Goal: Task Accomplishment & Management: Use online tool/utility

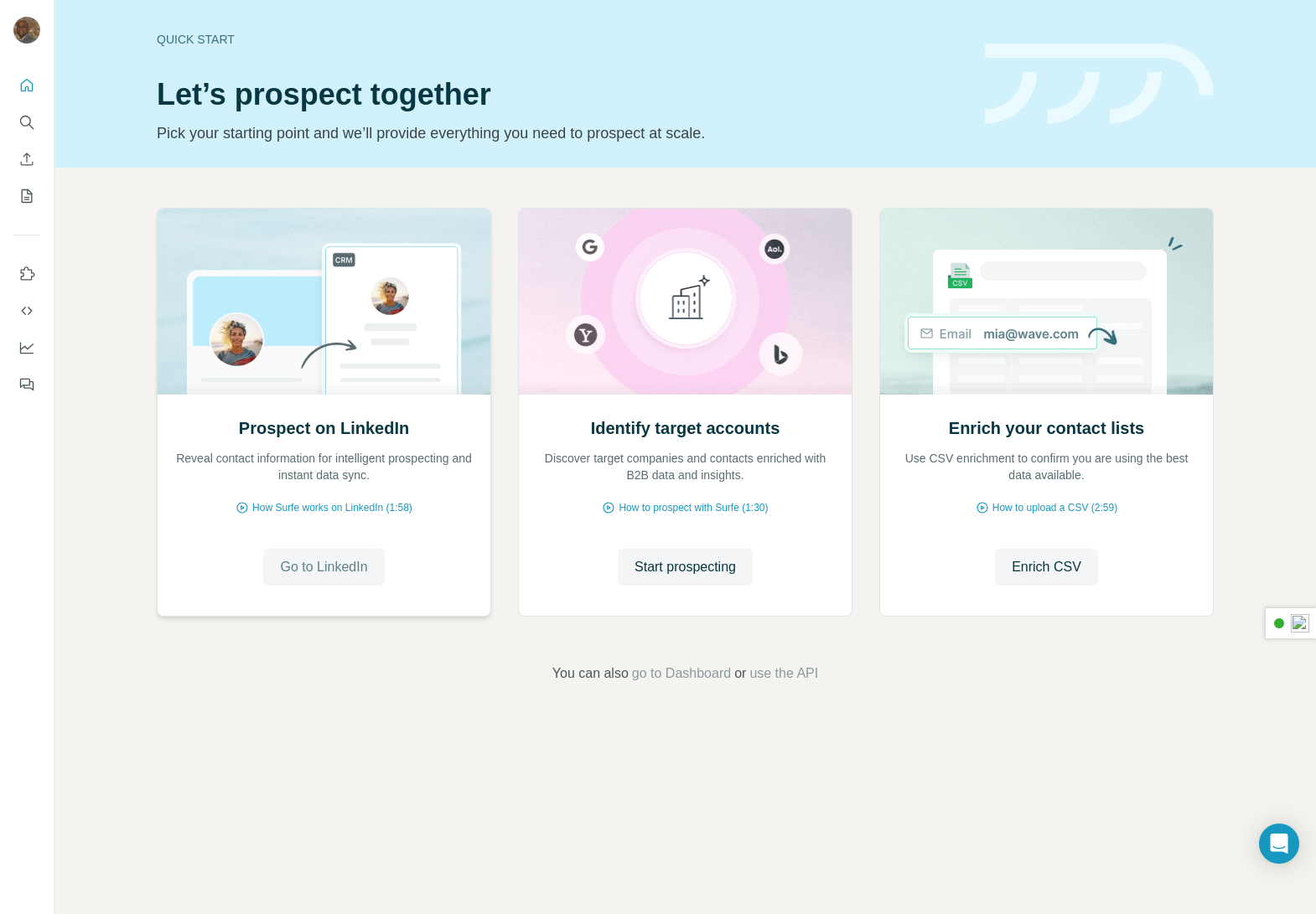
click at [334, 576] on span "Go to LinkedIn" at bounding box center [323, 567] width 87 height 20
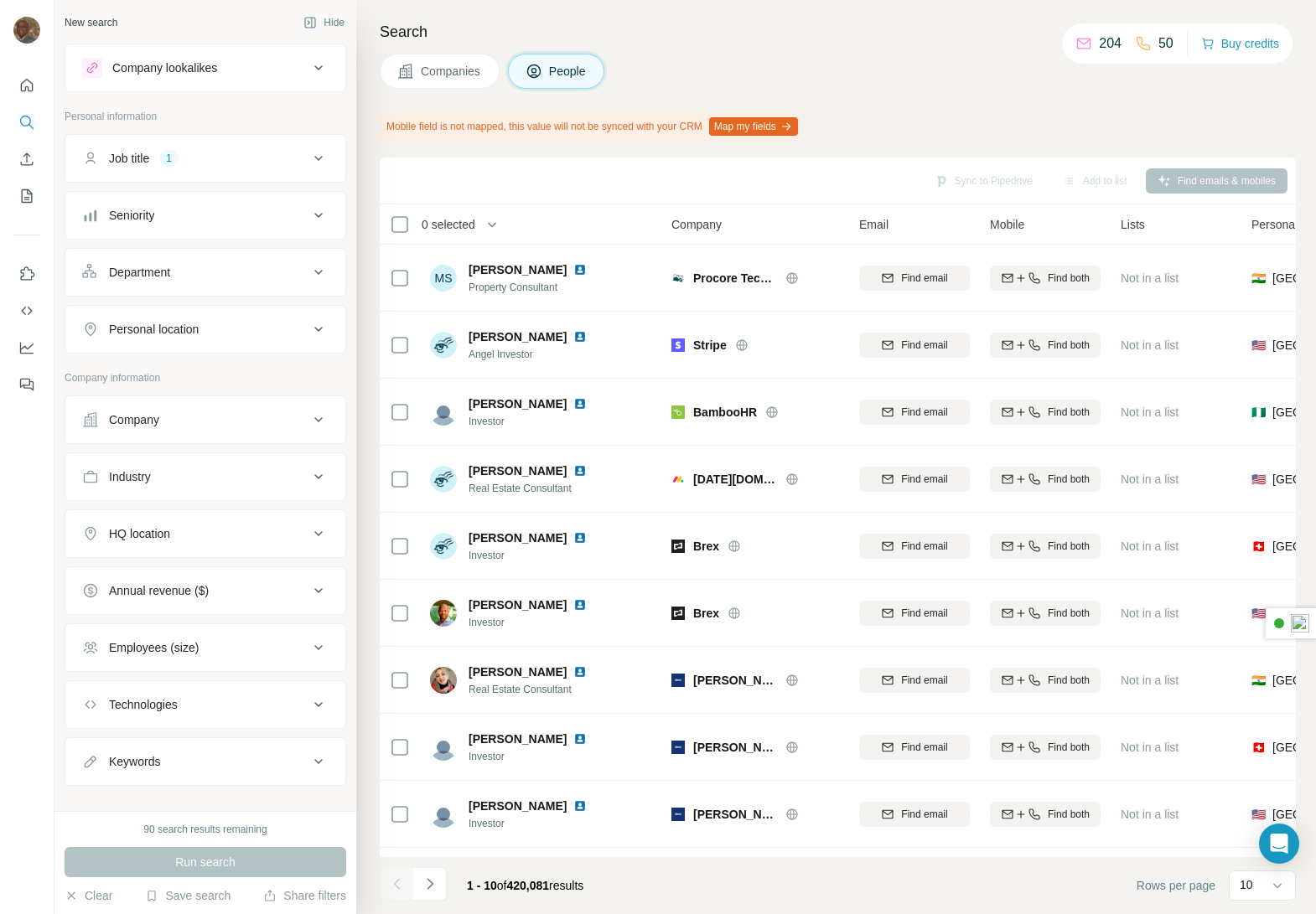
click at [775, 130] on button "Map my fields" at bounding box center [753, 126] width 89 height 19
click at [779, 125] on button "Map my fields" at bounding box center [753, 126] width 89 height 19
click at [780, 126] on button "Map my fields" at bounding box center [753, 126] width 89 height 19
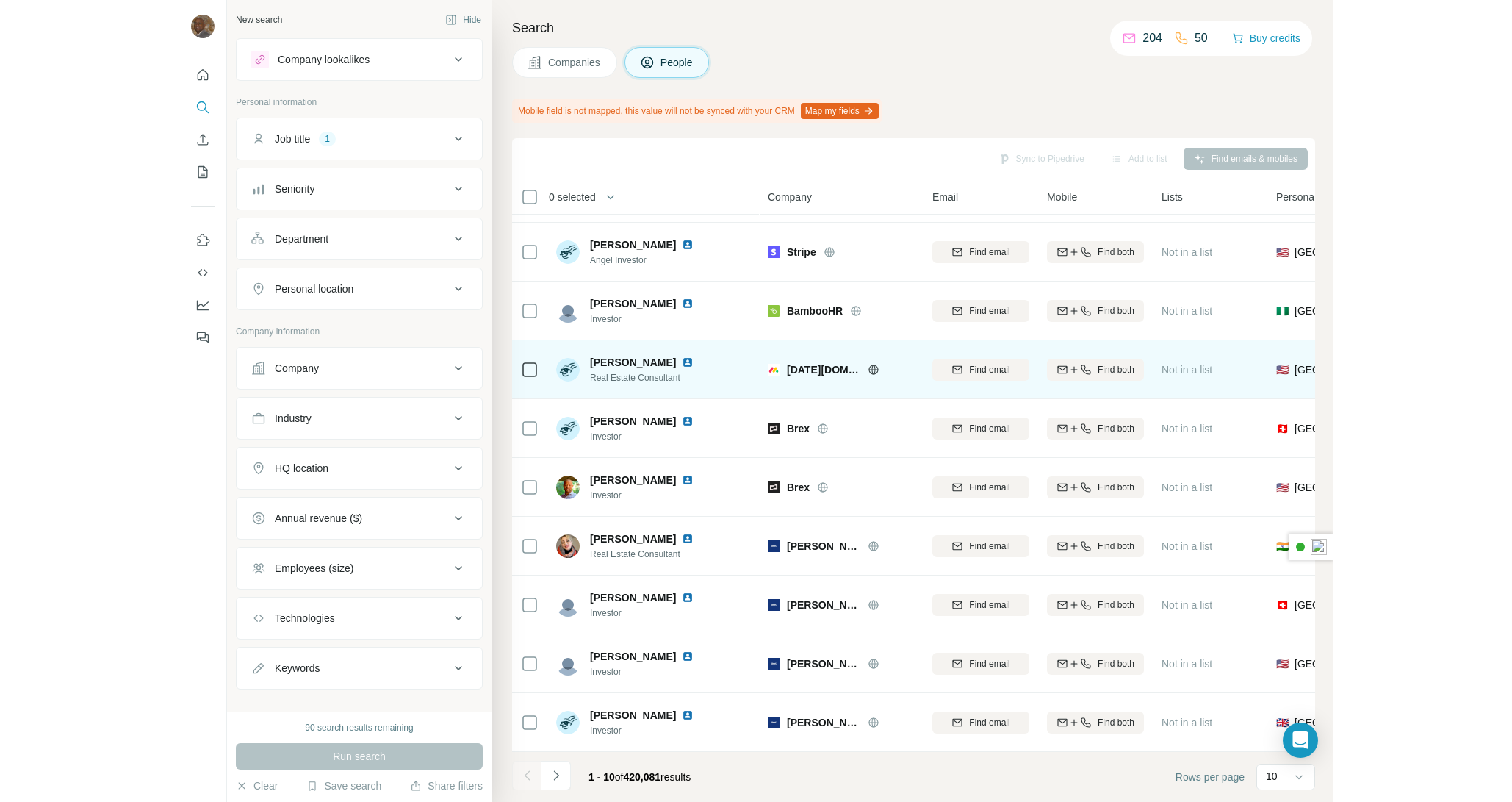
scroll to position [59, 0]
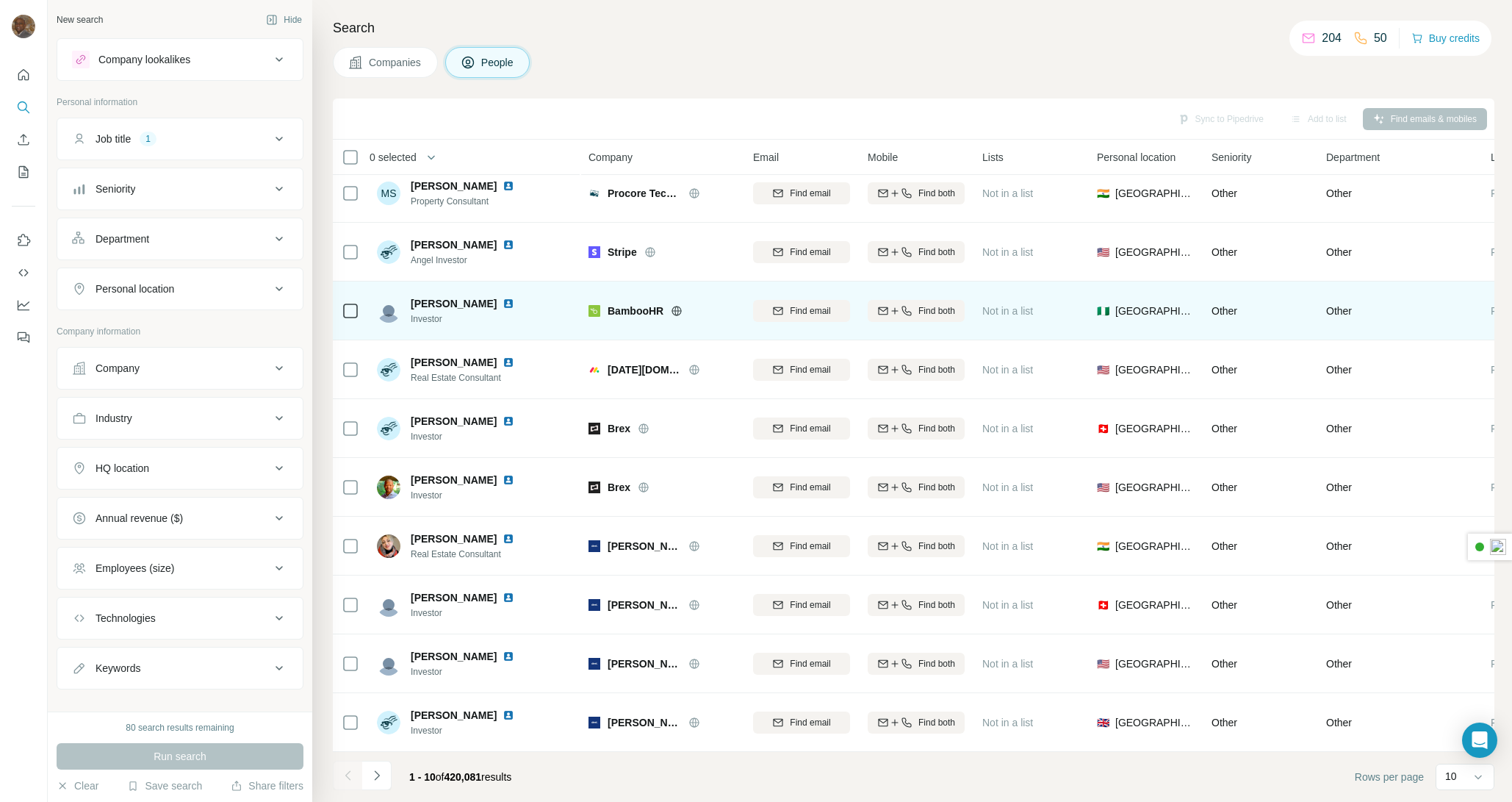
scroll to position [19, 0]
click at [790, 305] on span "Find email" at bounding box center [809, 310] width 40 height 13
click at [927, 306] on span "Find both" at bounding box center [937, 310] width 37 height 13
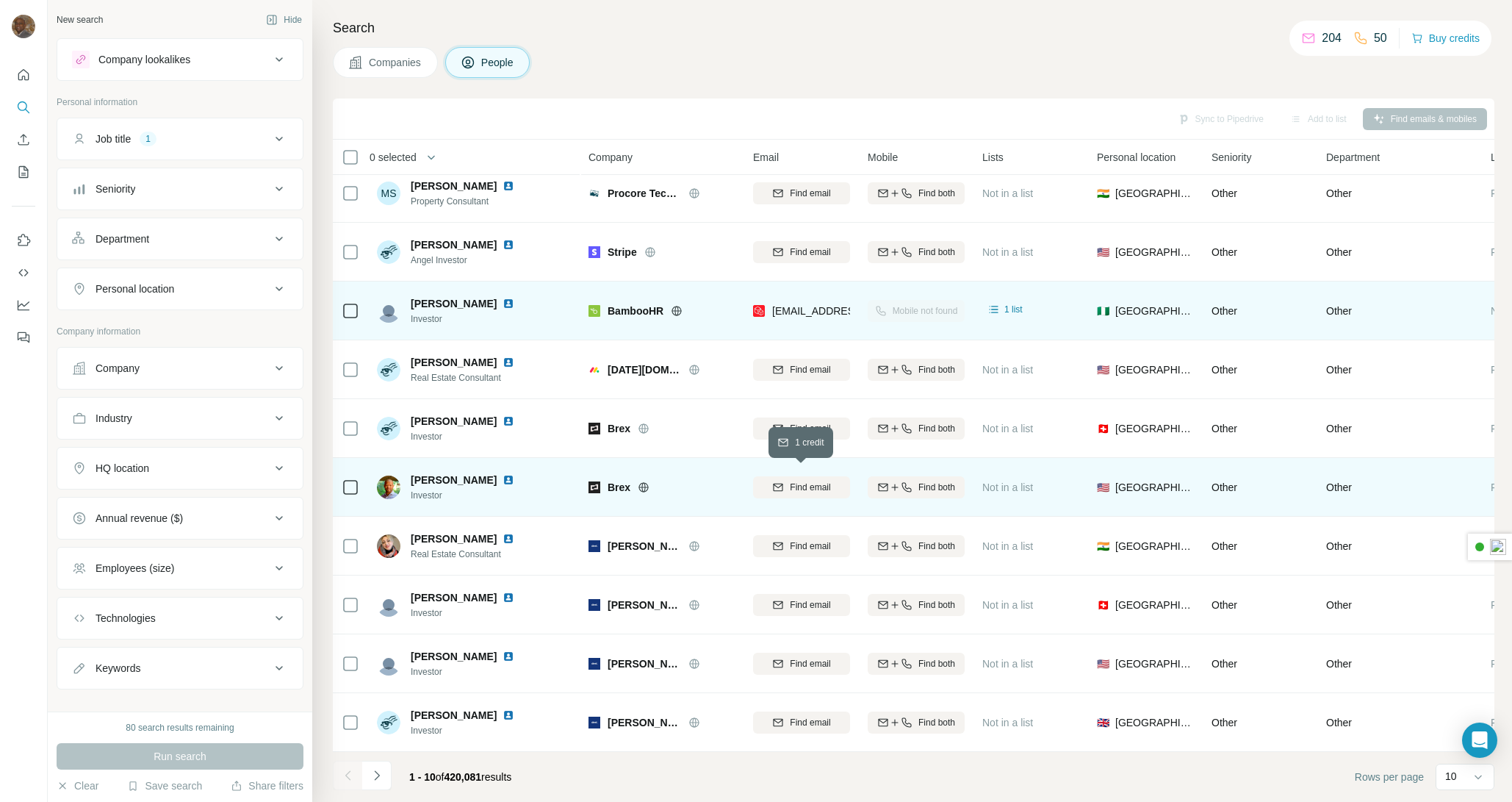
click at [800, 482] on span "Find email" at bounding box center [809, 487] width 40 height 13
click at [921, 481] on span "Find both" at bounding box center [937, 487] width 37 height 13
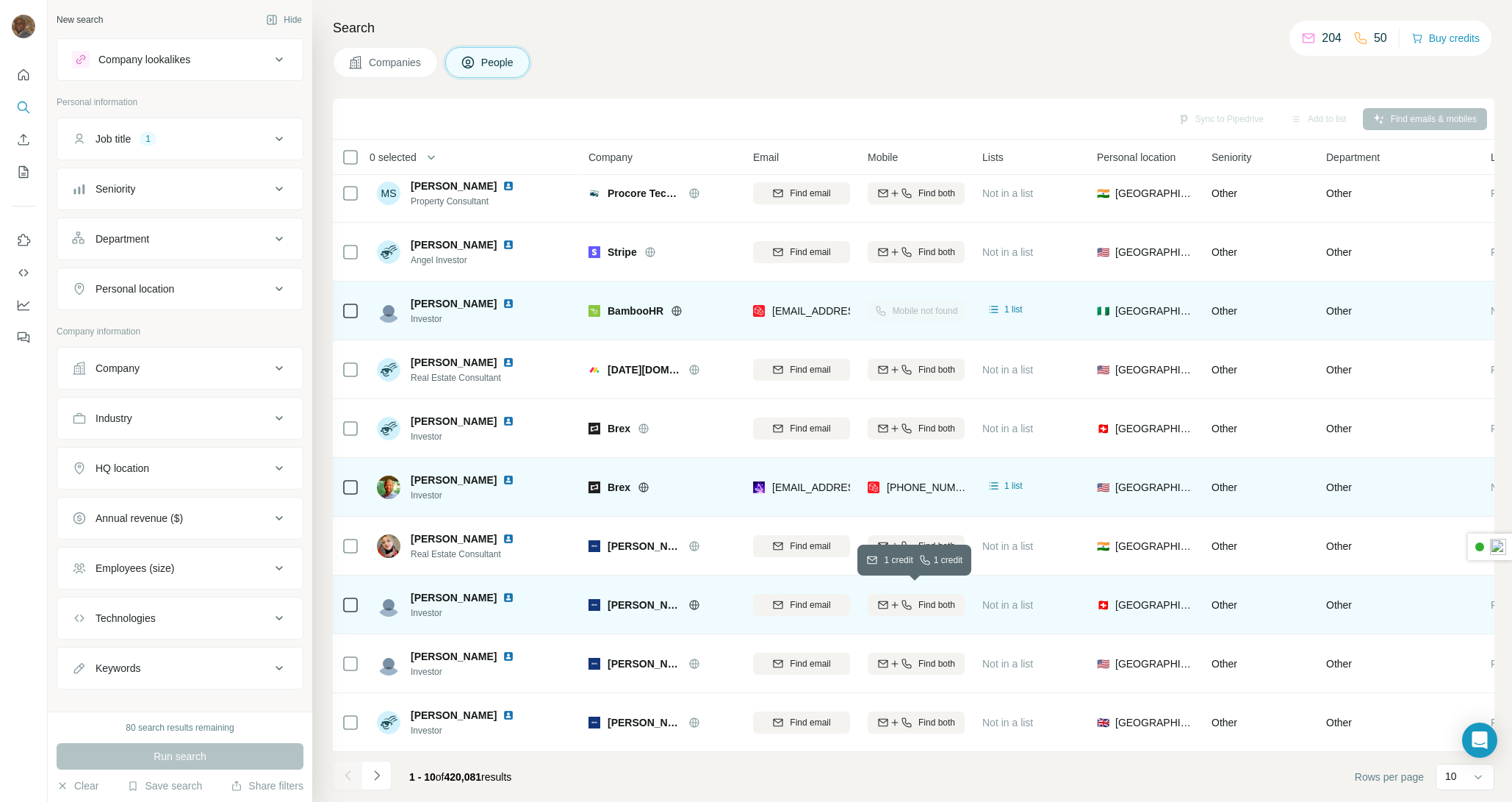
click at [919, 599] on span "Find both" at bounding box center [937, 604] width 37 height 13
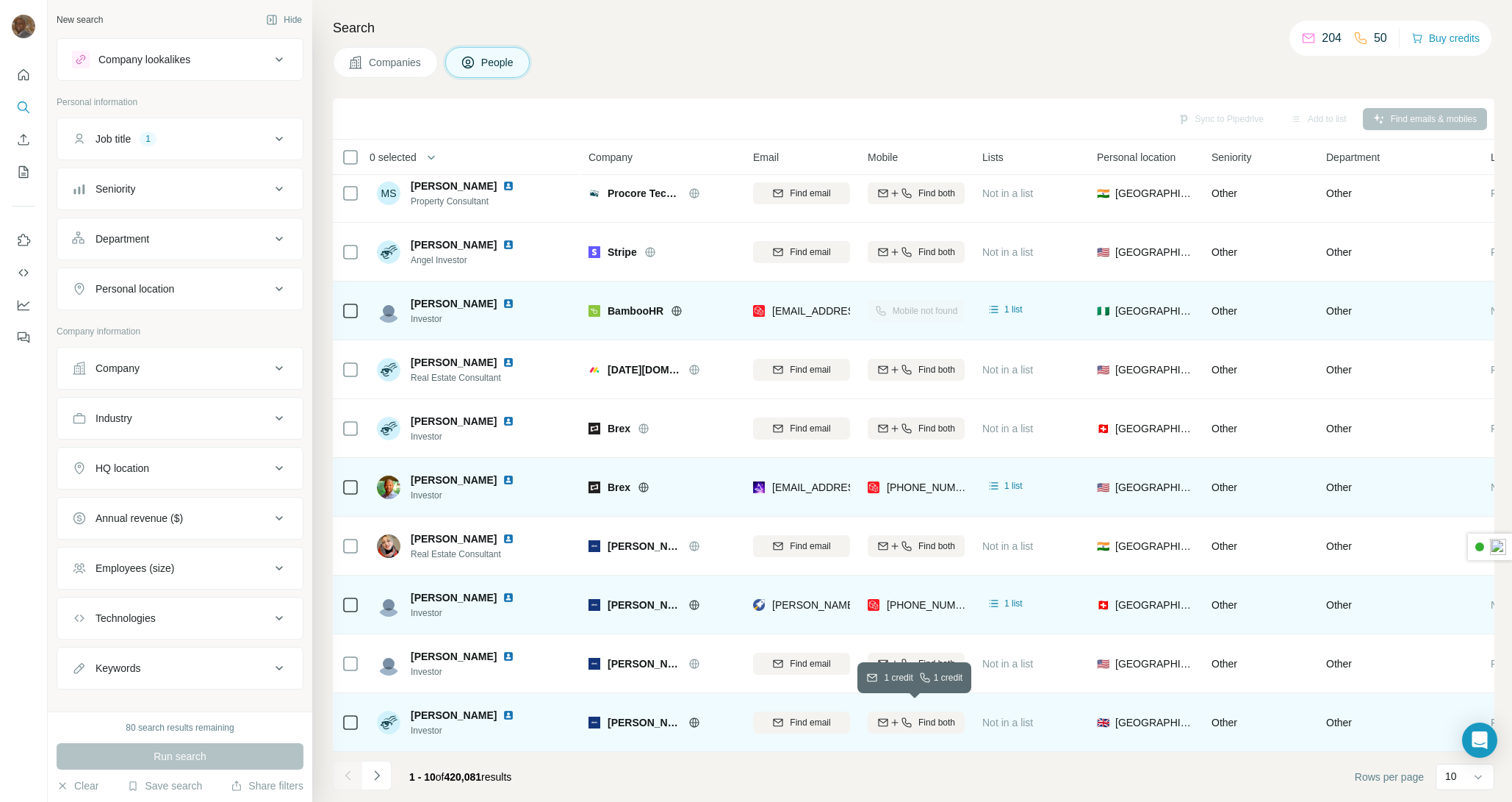
click at [924, 716] on span "Find both" at bounding box center [937, 722] width 37 height 13
click at [378, 777] on icon "Navigate to next page" at bounding box center [376, 775] width 15 height 15
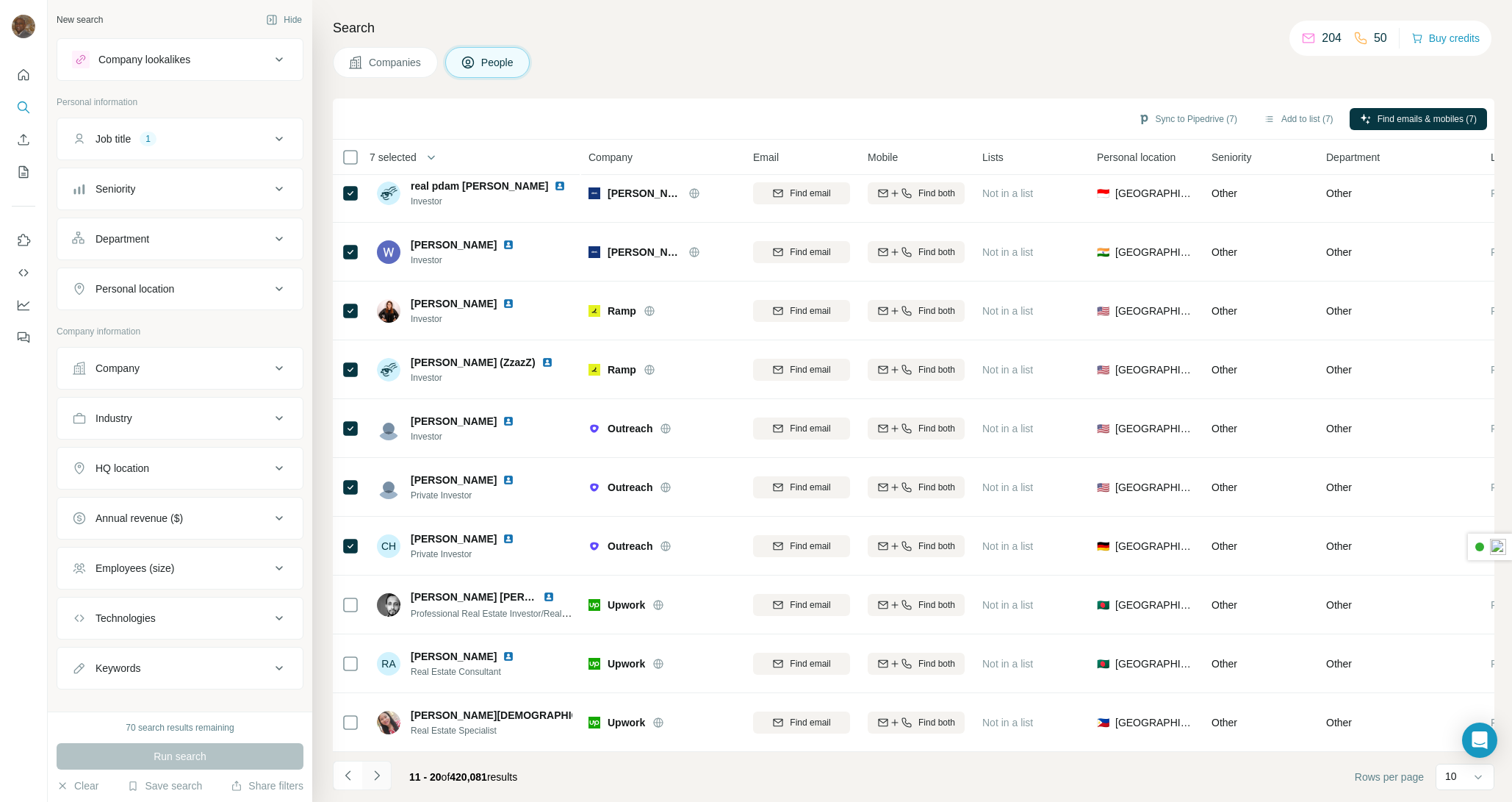
click at [378, 779] on icon "Navigate to next page" at bounding box center [376, 775] width 15 height 15
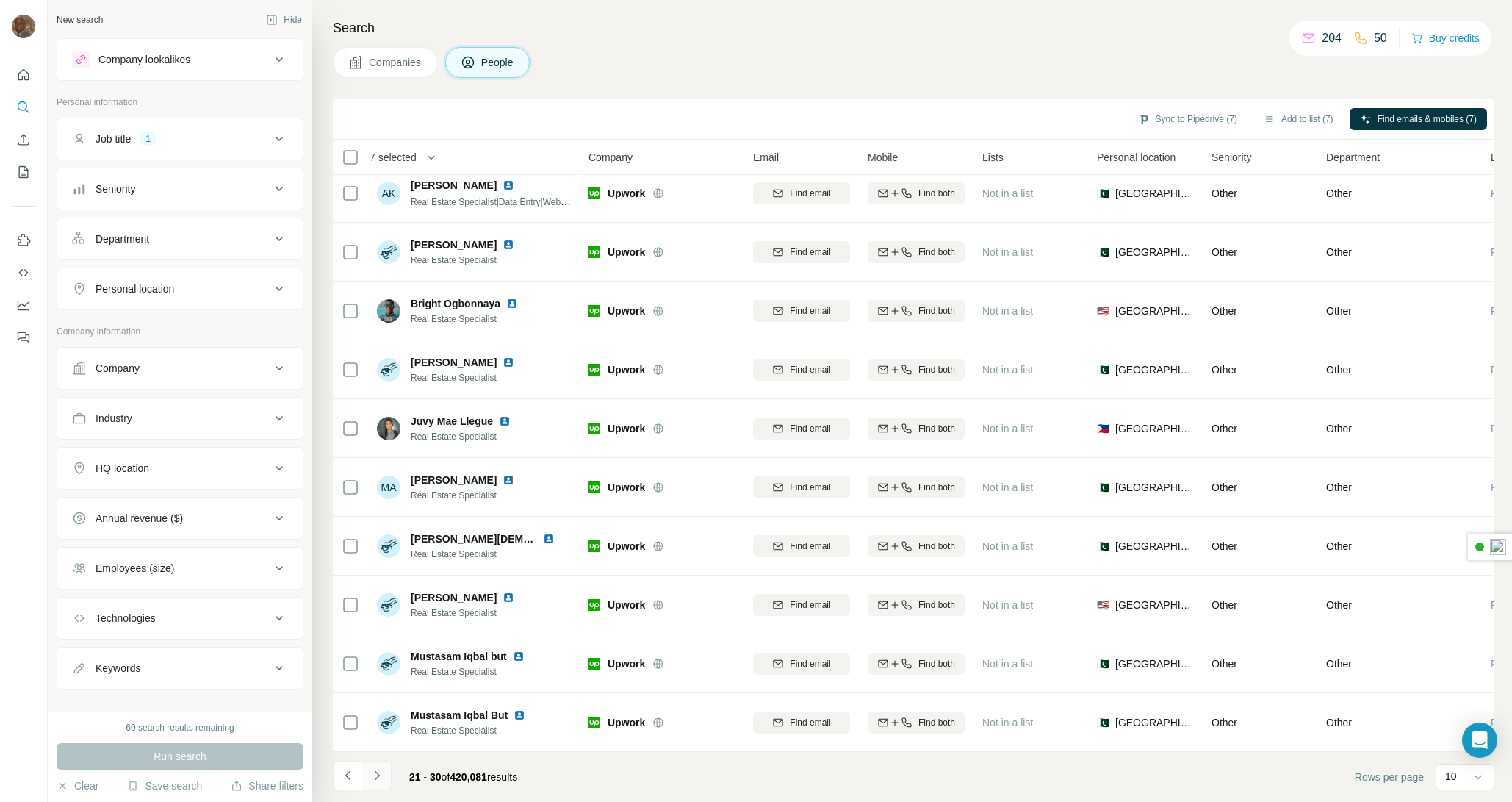
click at [375, 775] on icon "Navigate to next page" at bounding box center [376, 775] width 15 height 15
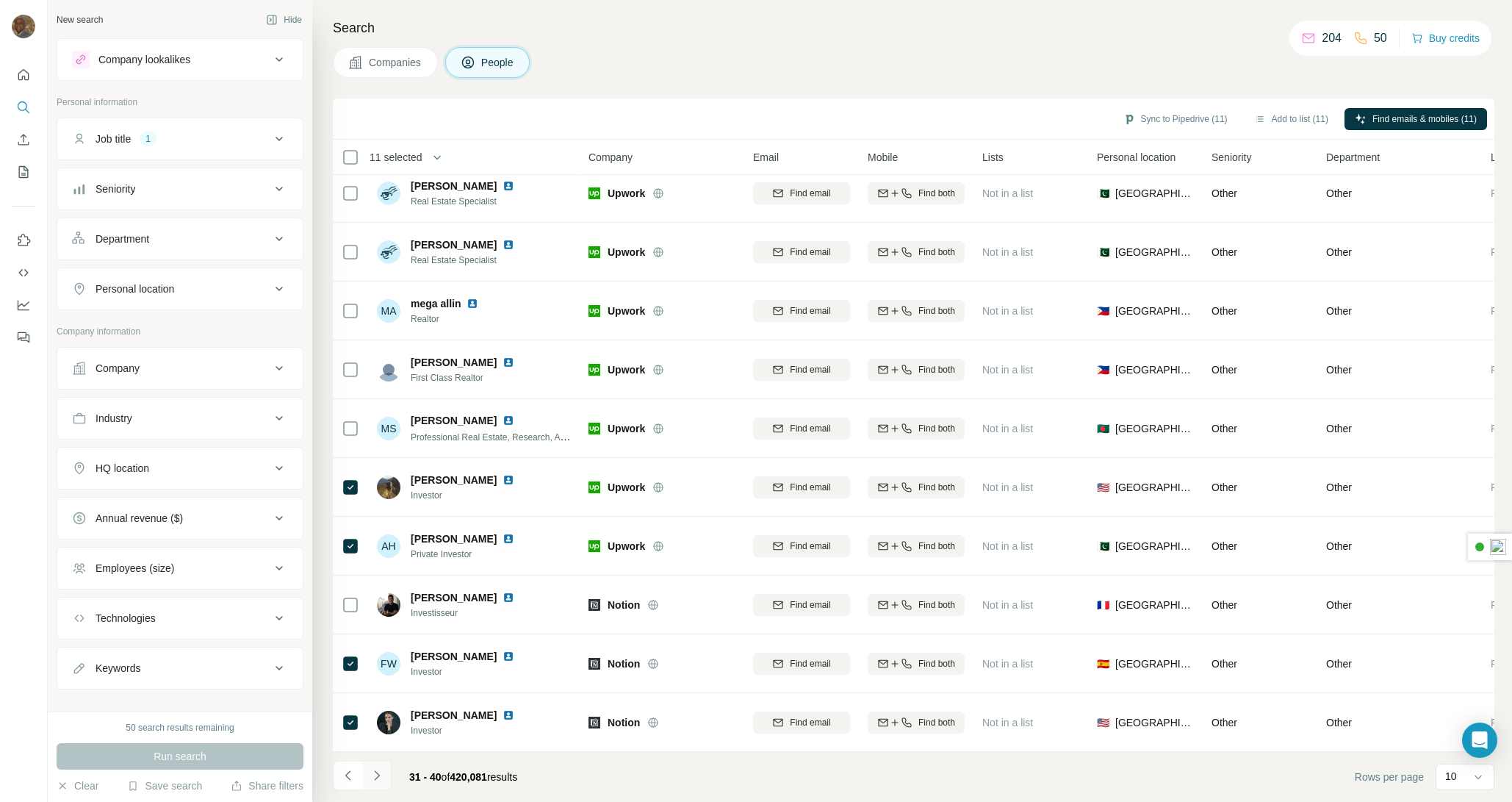
click at [379, 778] on icon "Navigate to next page" at bounding box center [376, 775] width 15 height 15
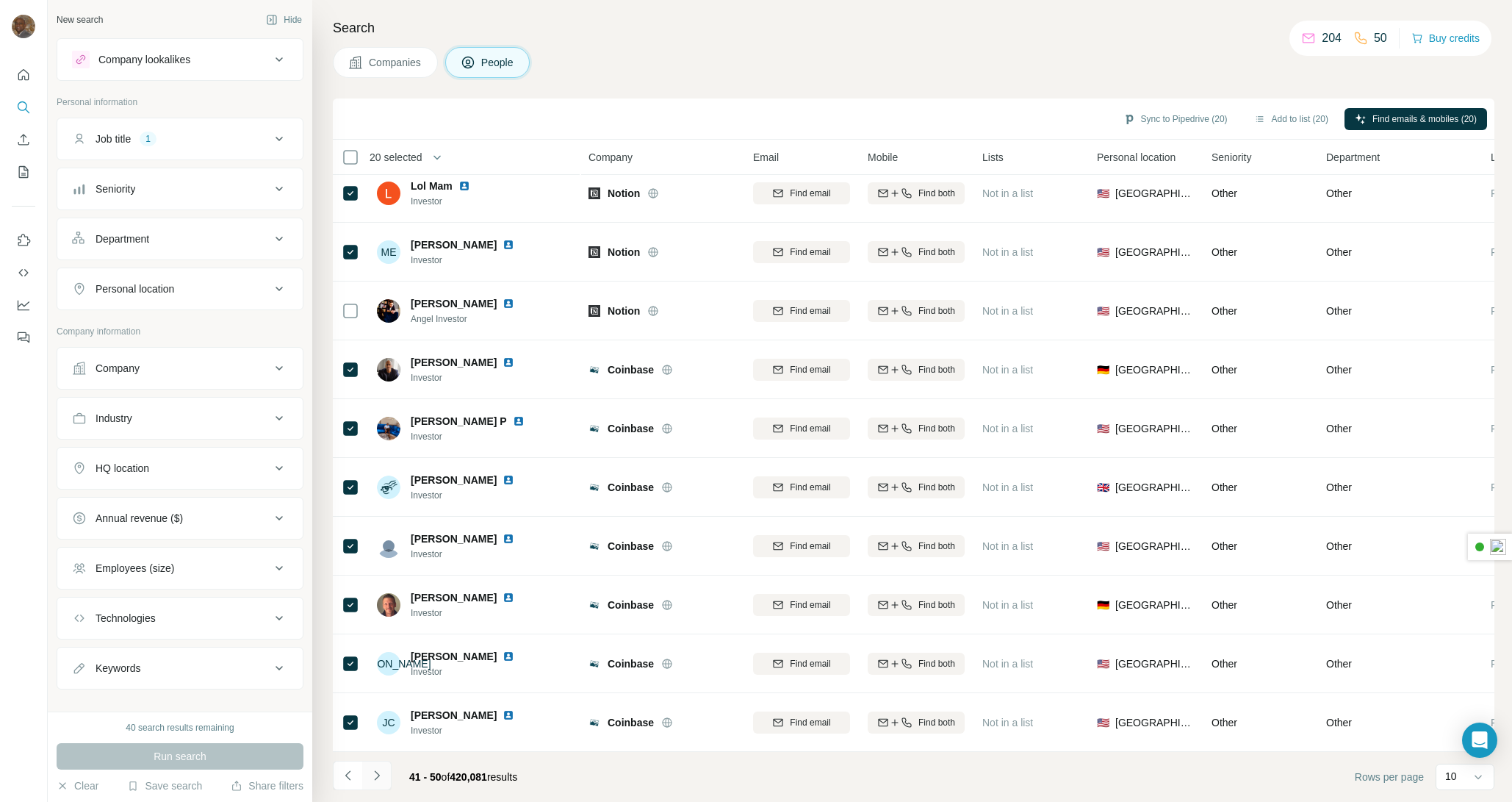
click at [379, 773] on icon "Navigate to next page" at bounding box center [376, 775] width 15 height 15
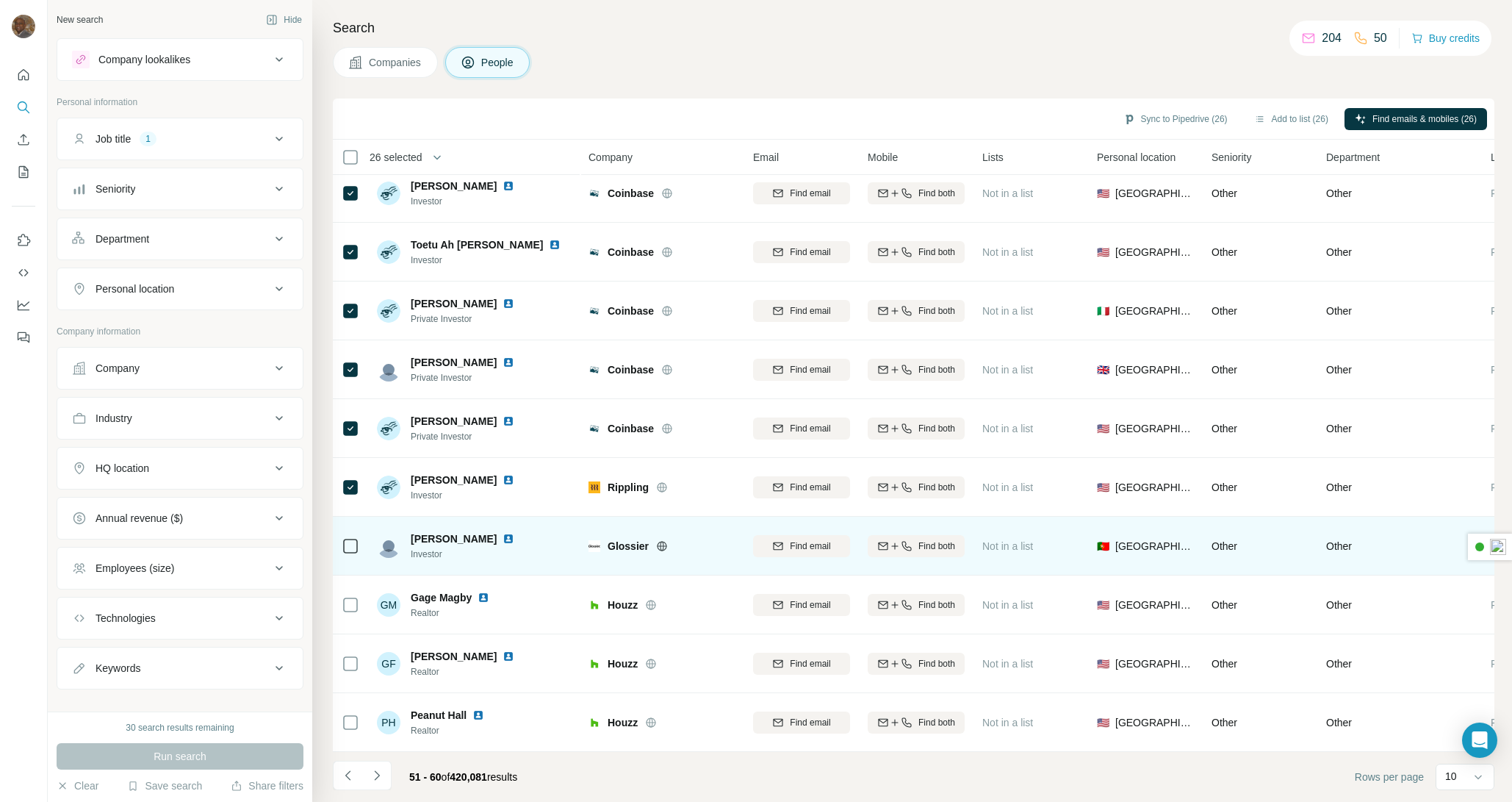
click at [358, 543] on icon at bounding box center [350, 545] width 18 height 18
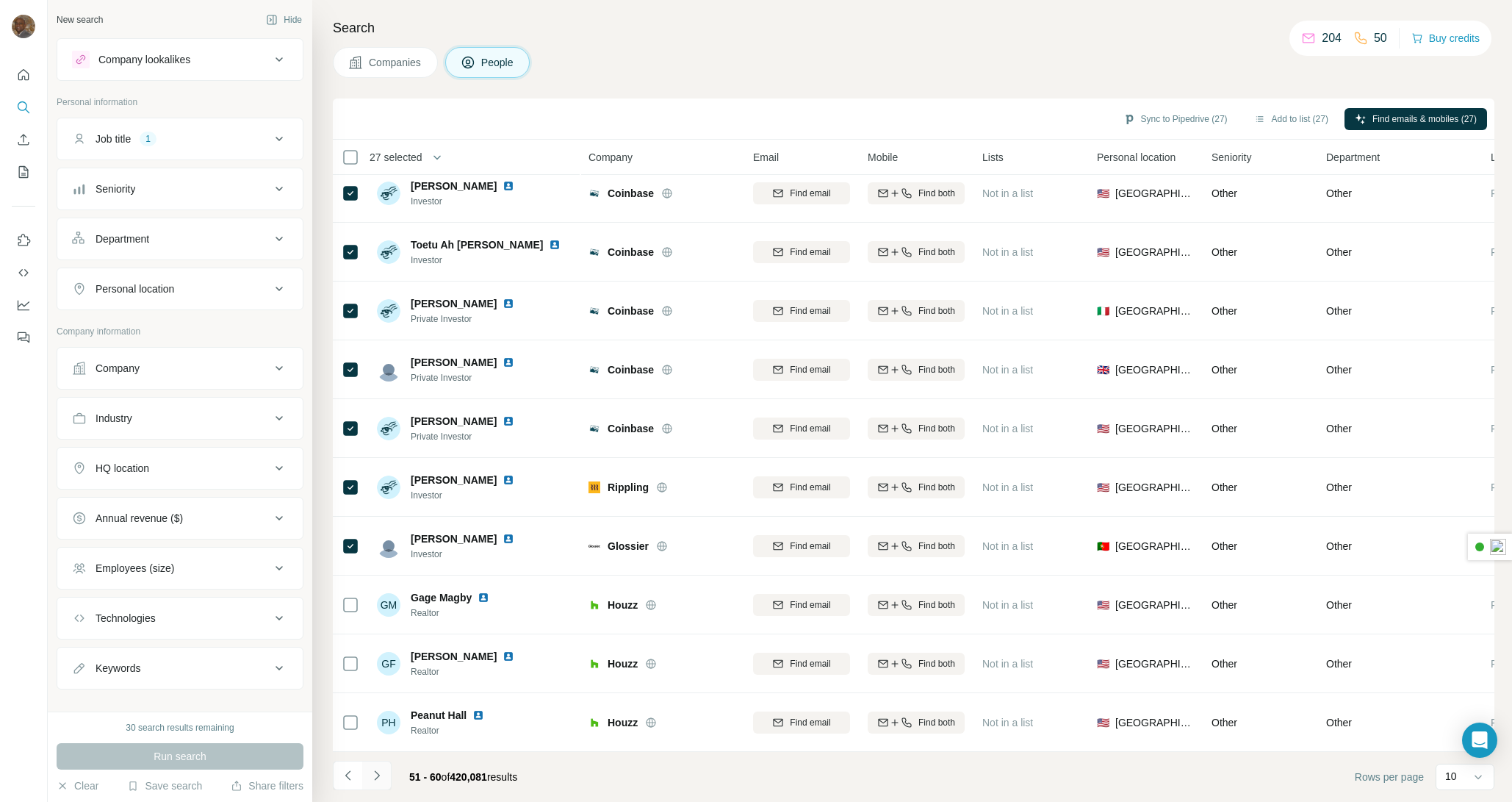
click at [379, 777] on icon "Navigate to next page" at bounding box center [376, 775] width 15 height 15
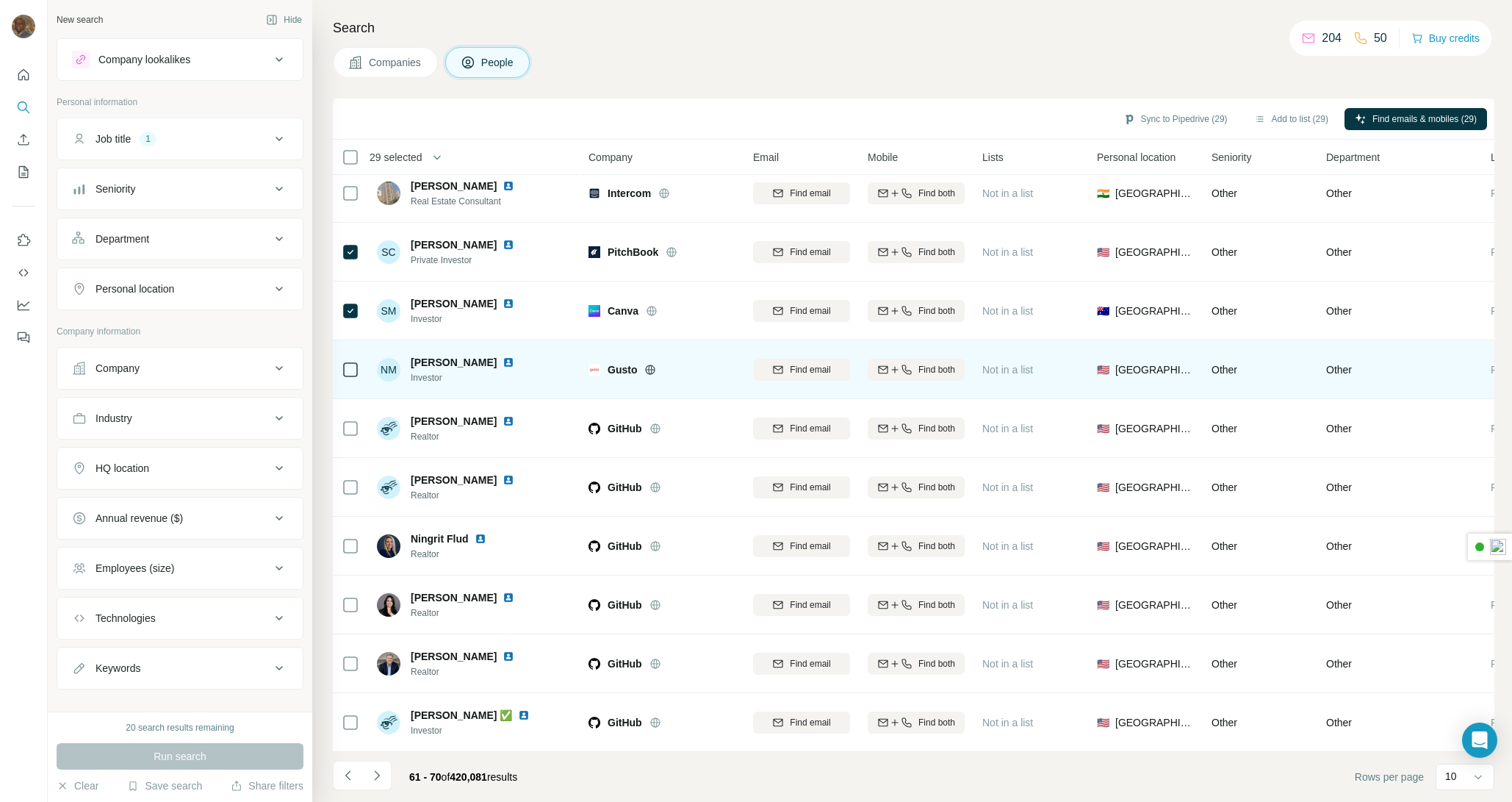
click at [360, 357] on td at bounding box center [350, 369] width 35 height 59
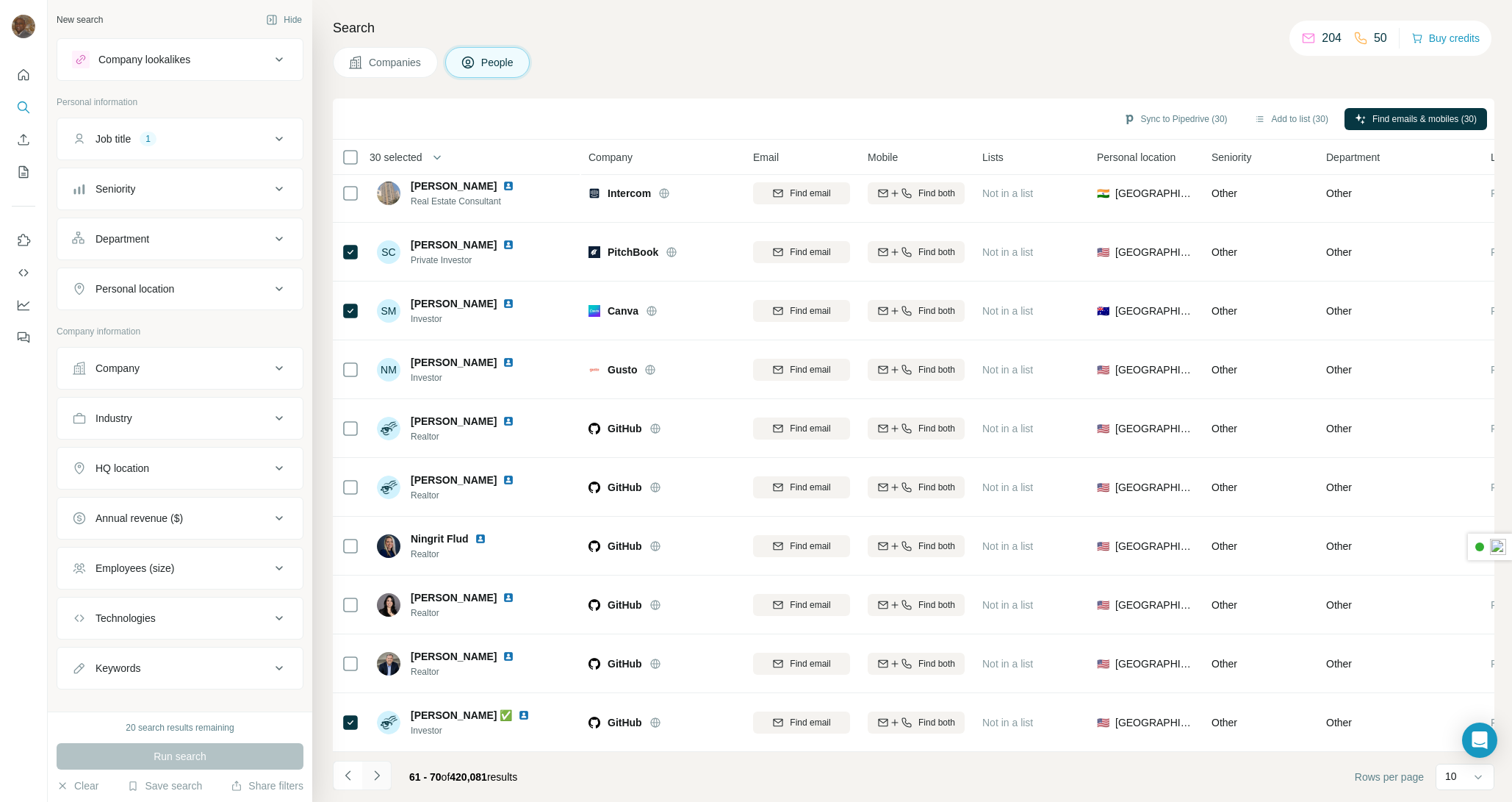
click at [379, 779] on icon "Navigate to next page" at bounding box center [376, 775] width 15 height 15
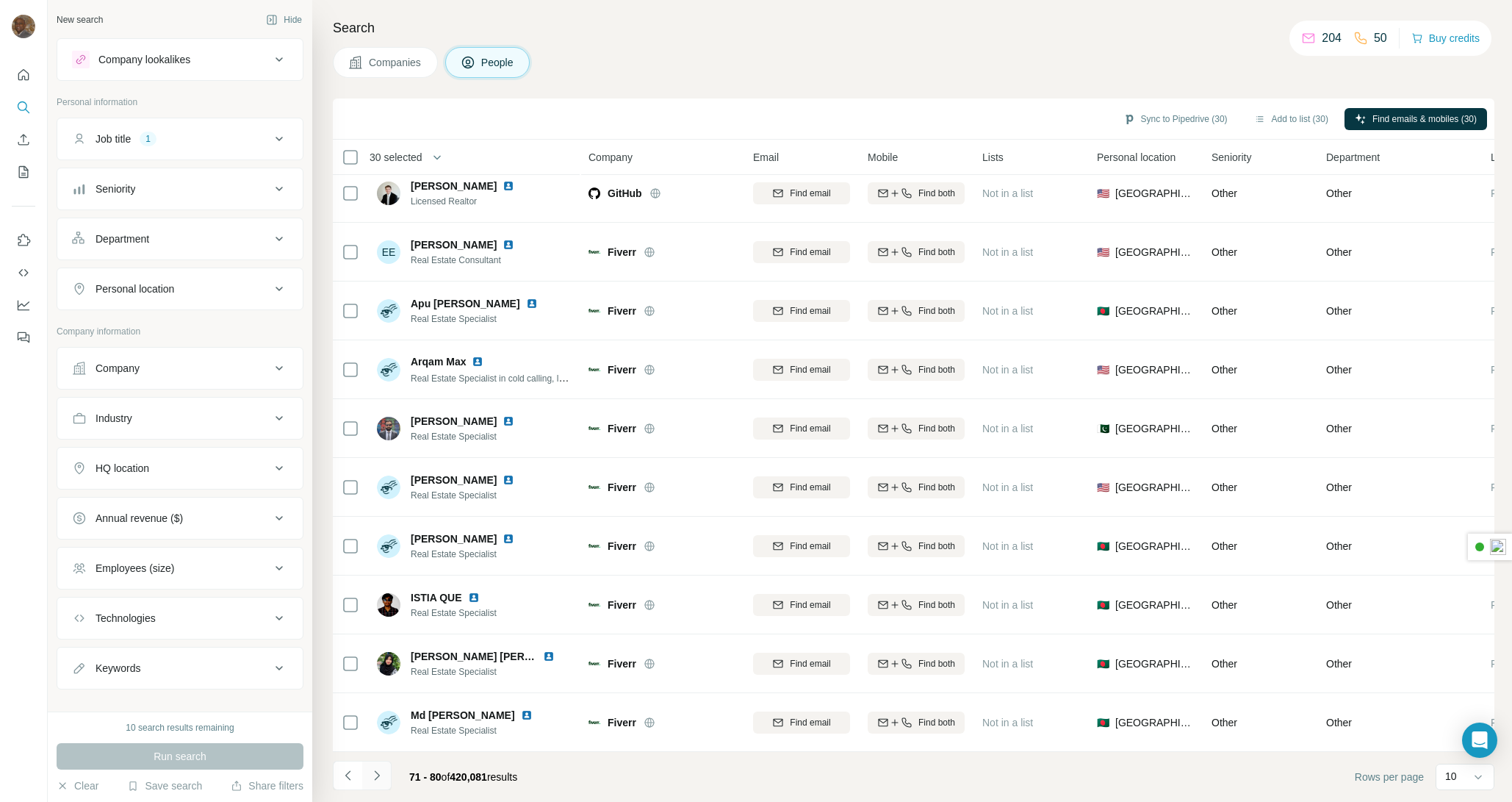
click at [376, 778] on icon "Navigate to next page" at bounding box center [376, 775] width 15 height 15
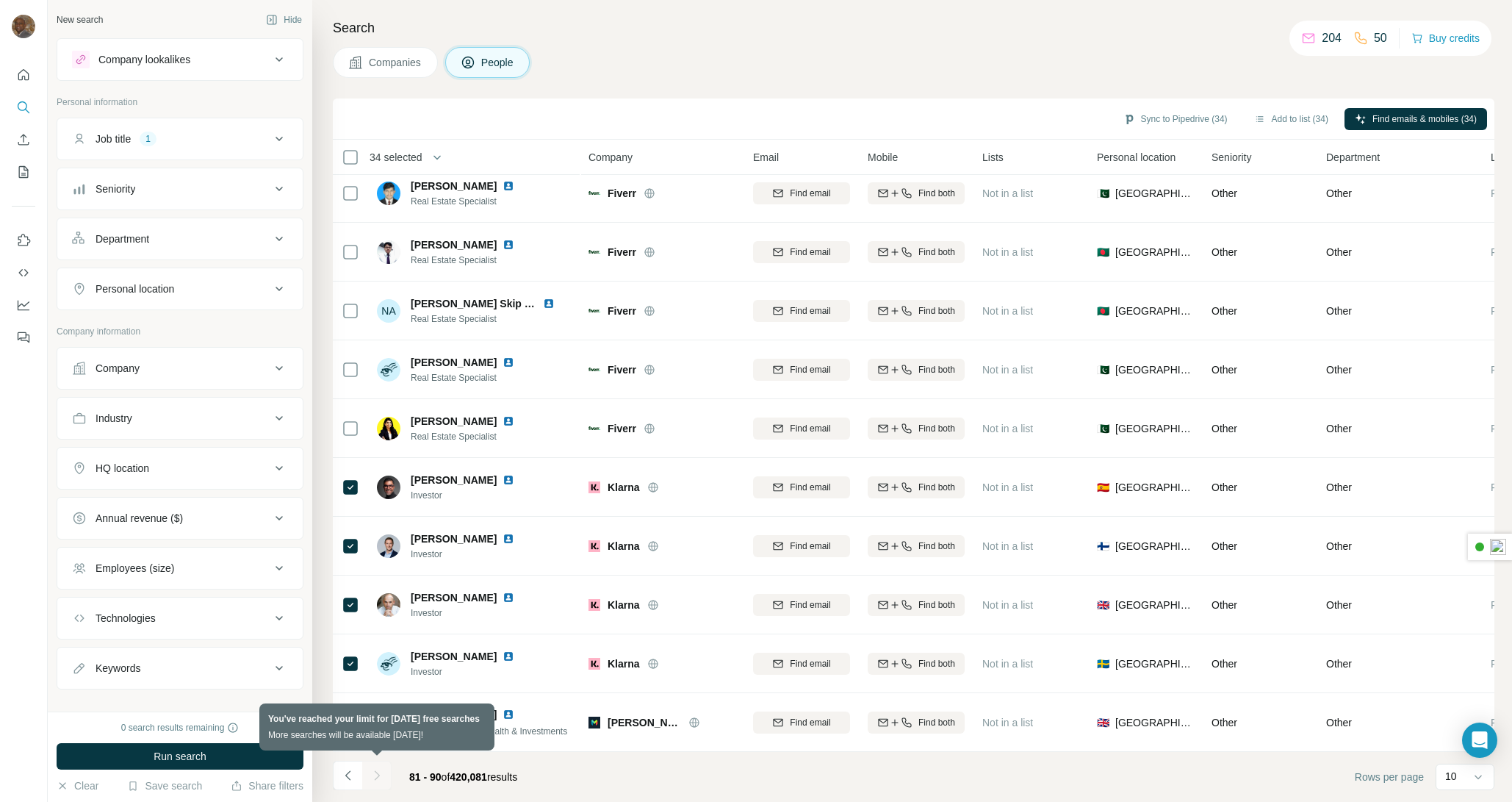
click at [375, 776] on div at bounding box center [377, 775] width 29 height 29
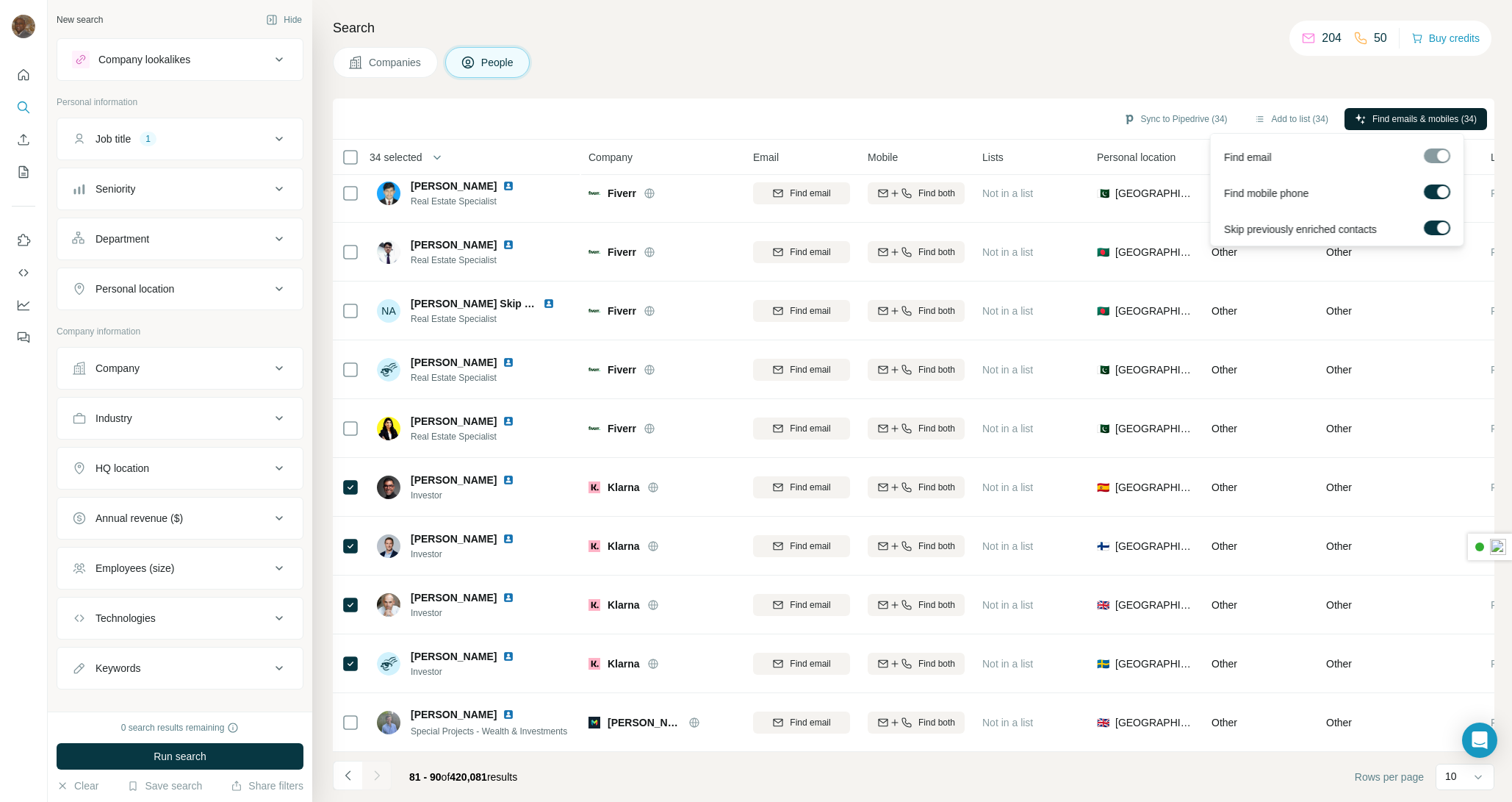
click at [1403, 121] on span "Find emails & mobiles (34)" at bounding box center [1425, 119] width 104 height 13
drag, startPoint x: 1403, startPoint y: 121, endPoint x: 1509, endPoint y: 186, distance: 124.3
click at [1509, 186] on div "Search Companies People Sync to Pipedrive (34) Add to list (34) Find emails & m…" at bounding box center [912, 401] width 1200 height 802
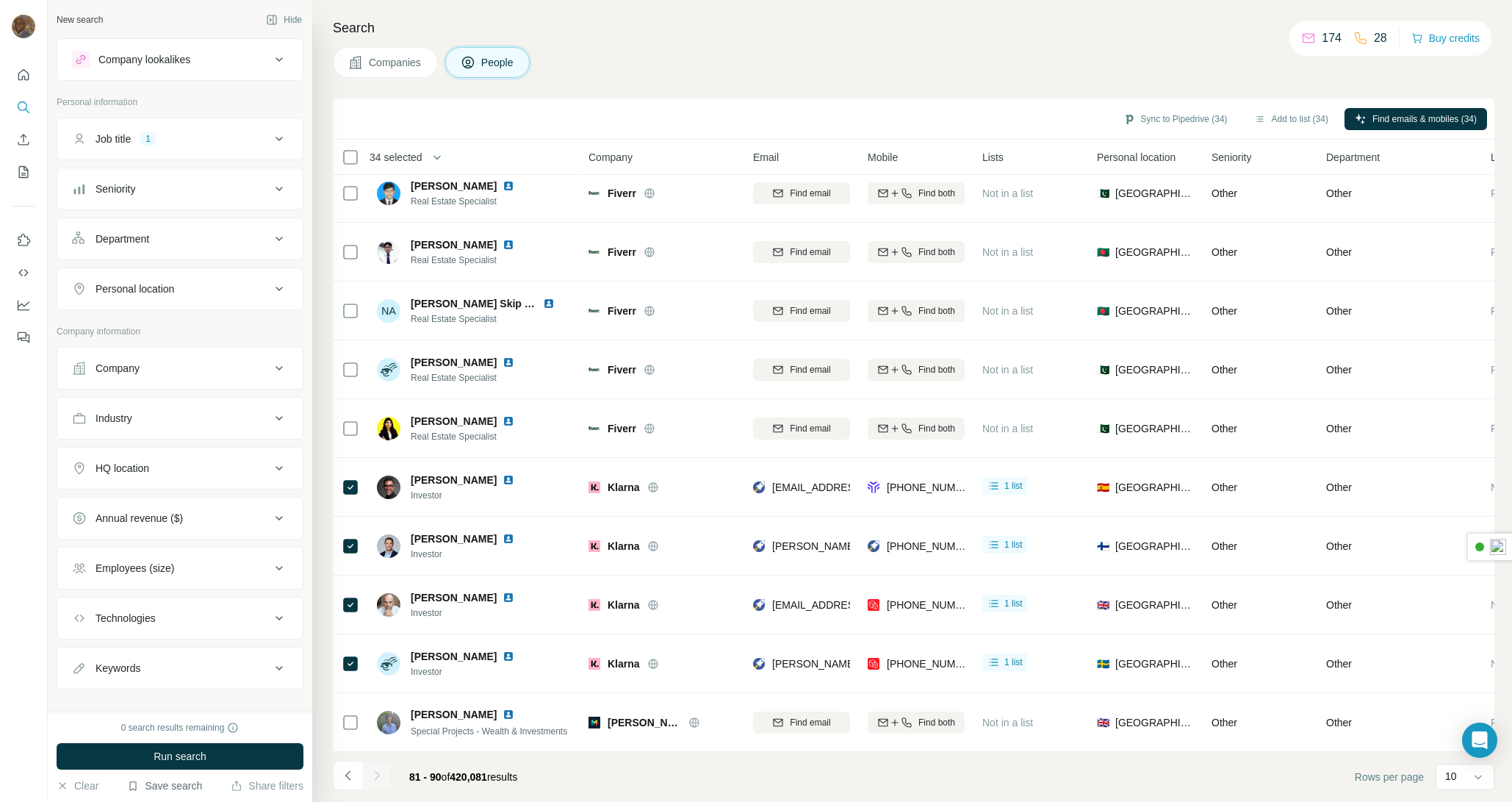
click at [158, 788] on button "Save search" at bounding box center [165, 785] width 75 height 15
click at [174, 732] on div "Save search" at bounding box center [205, 730] width 155 height 29
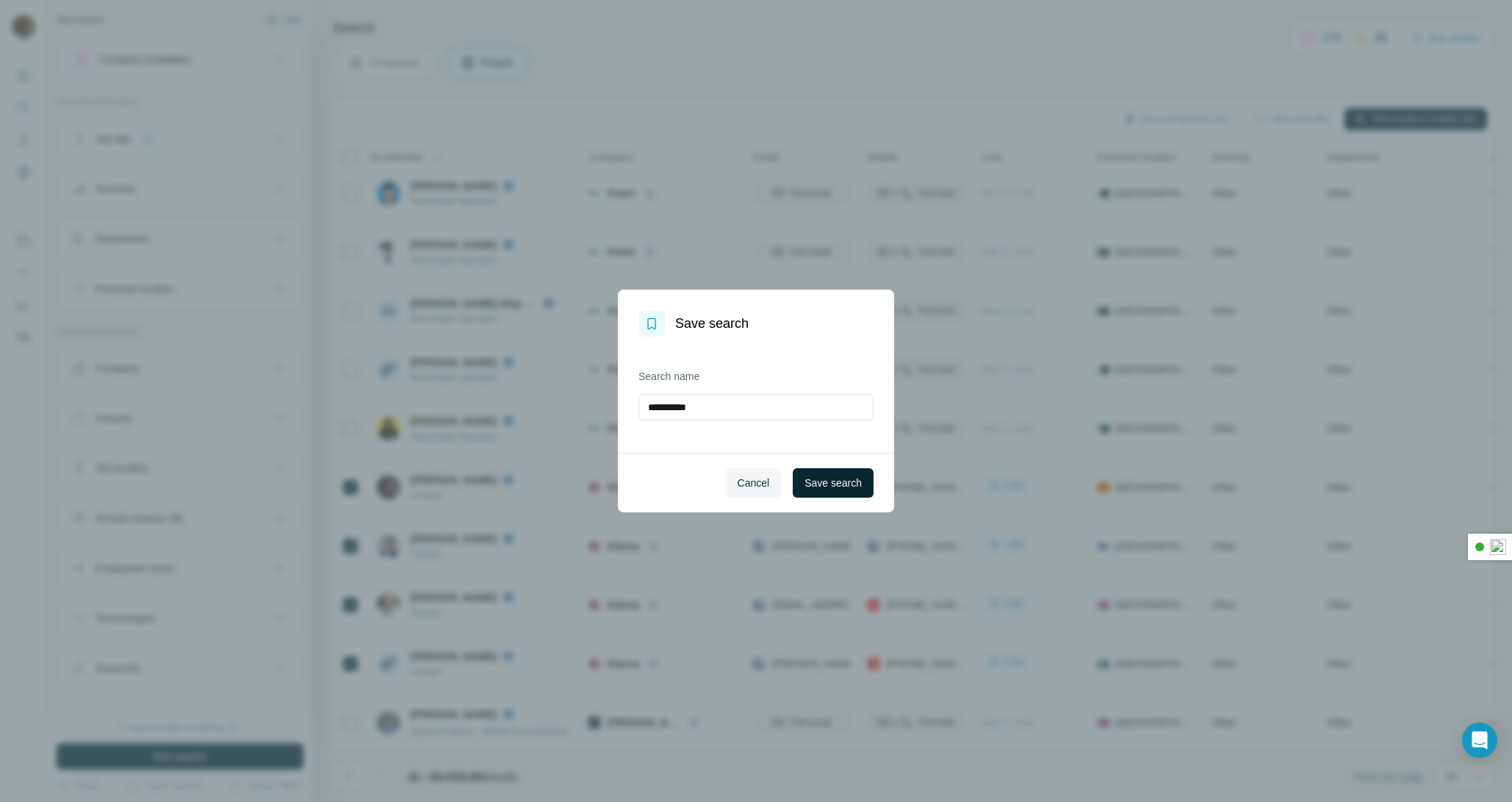
click at [842, 490] on span "Save search" at bounding box center [832, 482] width 57 height 15
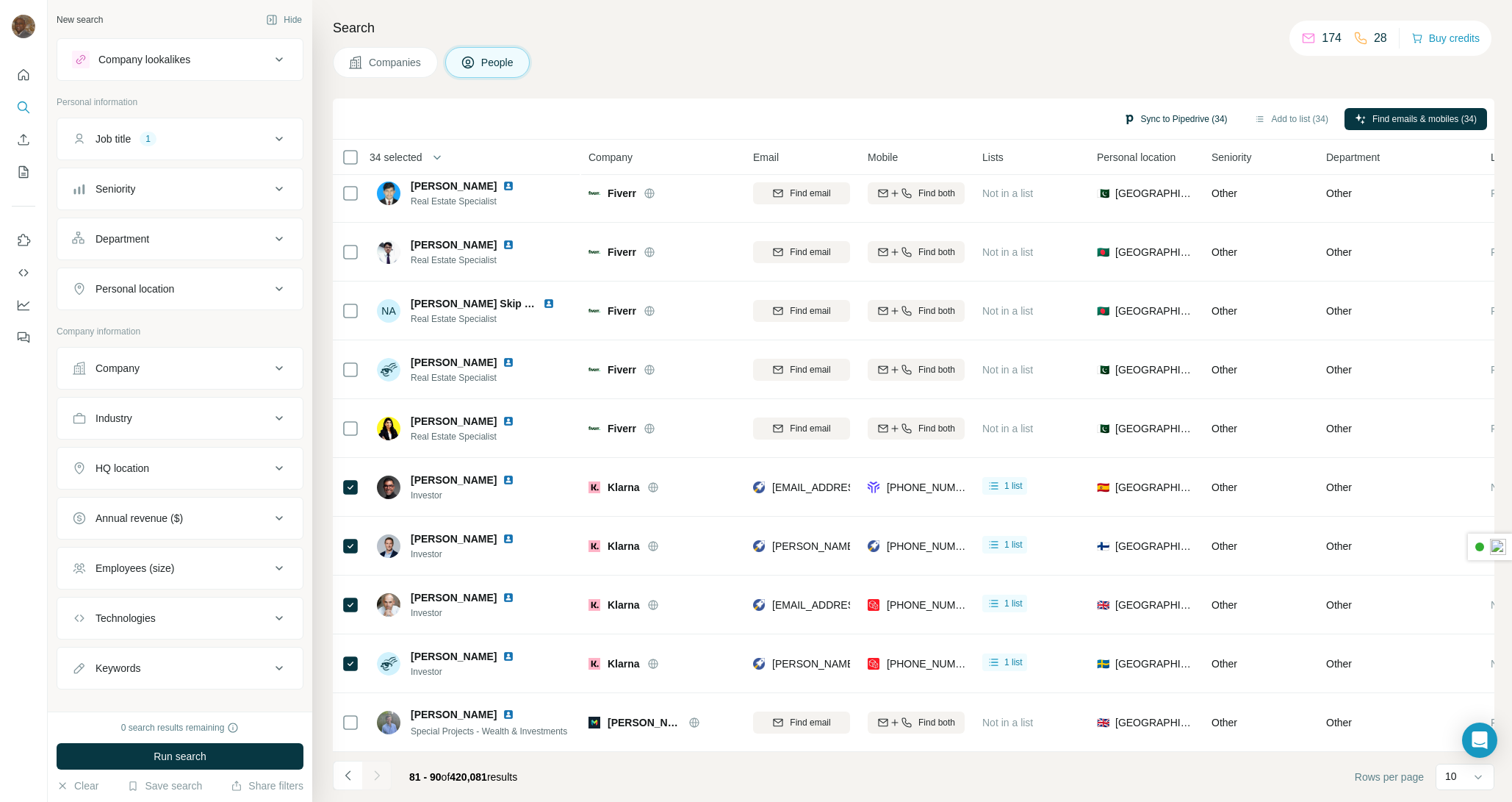
click at [1137, 120] on button "Sync to Pipedrive (34)" at bounding box center [1175, 119] width 125 height 22
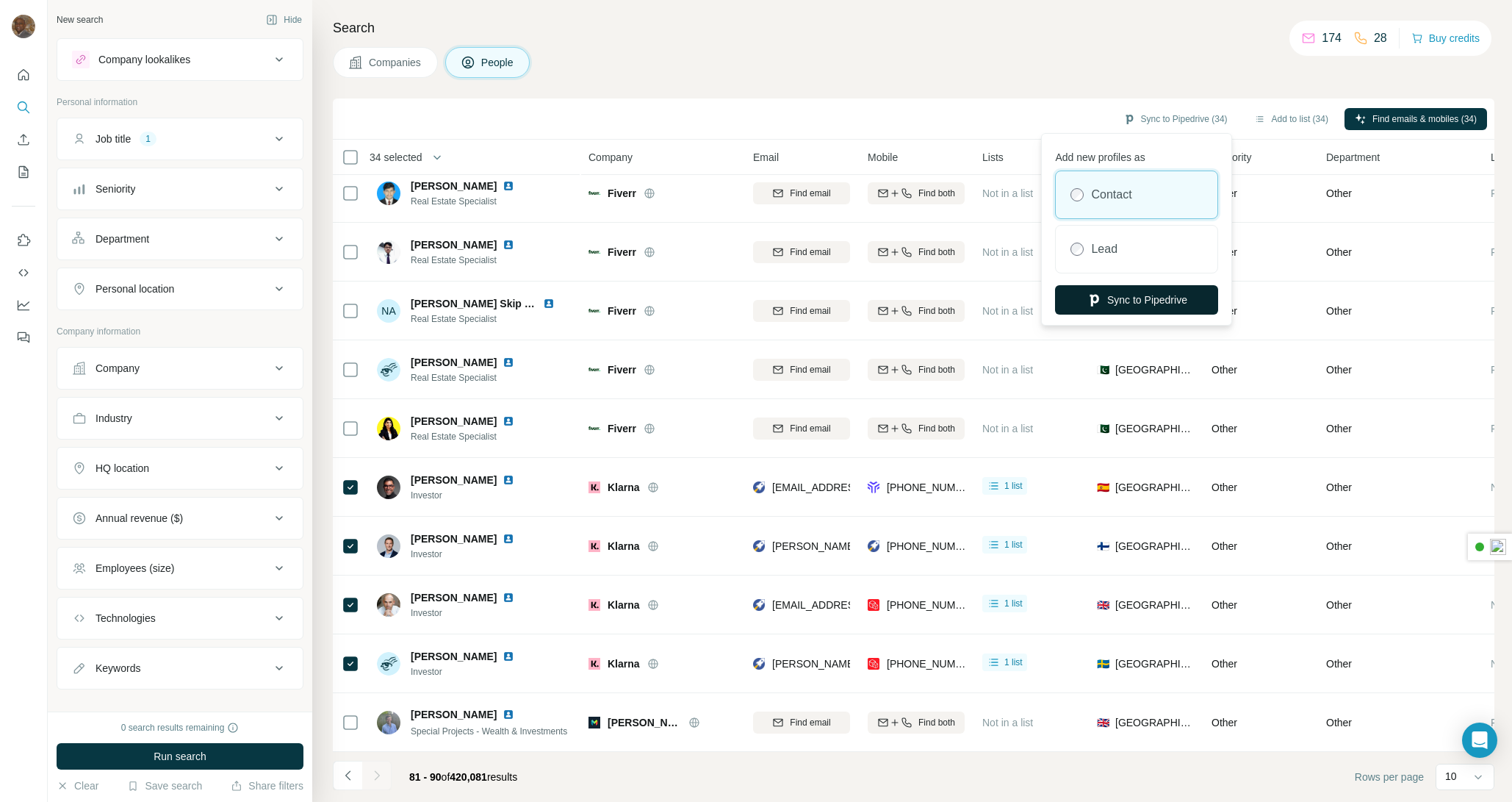
click at [1128, 298] on button "Sync to Pipedrive" at bounding box center [1136, 300] width 163 height 29
